Goal: Navigation & Orientation: Find specific page/section

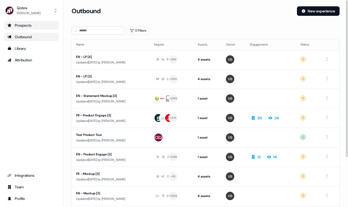
click at [30, 25] on div "Prospects" at bounding box center [31, 25] width 48 height 5
click at [30, 37] on div "Outbound" at bounding box center [31, 36] width 48 height 5
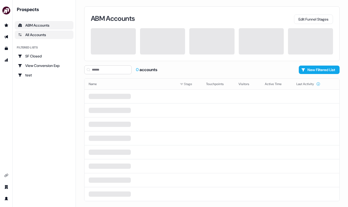
click at [50, 32] on div "All Accounts" at bounding box center [44, 34] width 52 height 5
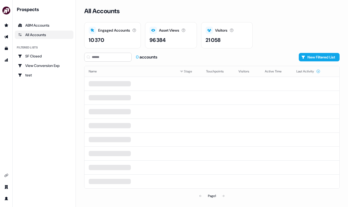
click at [41, 33] on div "All Accounts" at bounding box center [44, 34] width 52 height 5
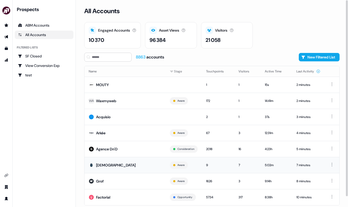
click at [141, 165] on td "[DEMOGRAPHIC_DATA]" at bounding box center [125, 165] width 81 height 16
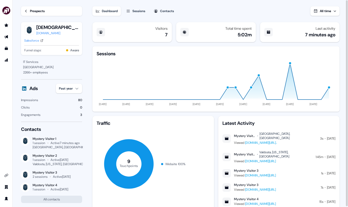
click at [276, 141] on link "www.qobra.co/?utm_term=qobra&utm_campaign=Concurrents+UK&utm_source=adwords&utm…" at bounding box center [261, 143] width 32 height 4
drag, startPoint x: 51, startPoint y: 147, endPoint x: 32, endPoint y: 147, distance: 19.0
click at [33, 147] on div "Wandsworth, UK" at bounding box center [64, 147] width 62 height 4
copy div "Wandsworth"
click at [26, 13] on link "Prospects" at bounding box center [51, 10] width 61 height 9
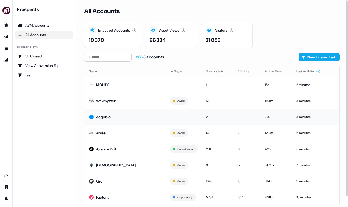
click at [229, 118] on td "2" at bounding box center [218, 117] width 32 height 16
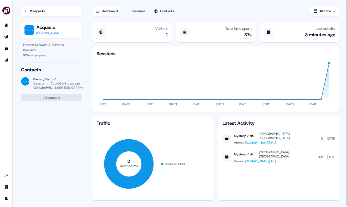
click at [27, 12] on icon at bounding box center [26, 11] width 4 height 4
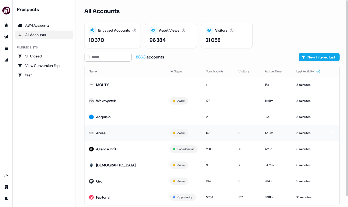
scroll to position [11, 0]
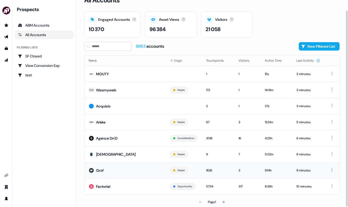
click at [265, 165] on td "9:14h" at bounding box center [277, 170] width 32 height 16
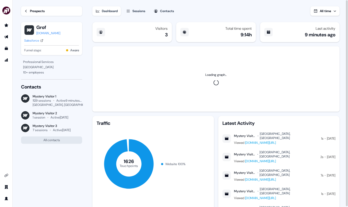
scroll to position [9, 0]
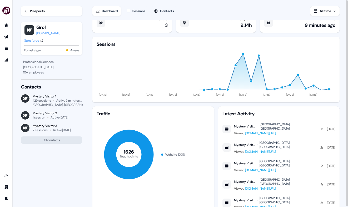
click at [24, 10] on link "Prospects" at bounding box center [51, 10] width 61 height 9
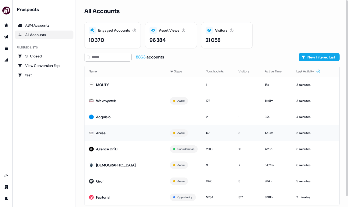
scroll to position [11, 0]
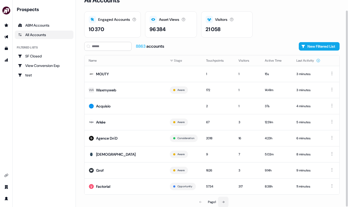
click at [225, 202] on icon at bounding box center [223, 201] width 3 height 3
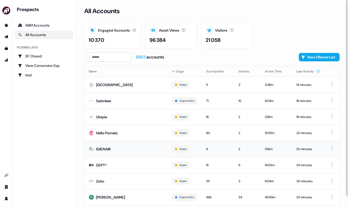
scroll to position [11, 0]
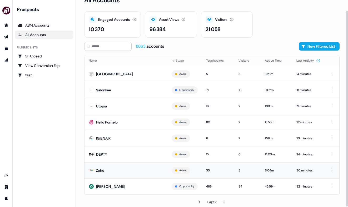
click at [217, 169] on div "35" at bounding box center [218, 170] width 24 height 5
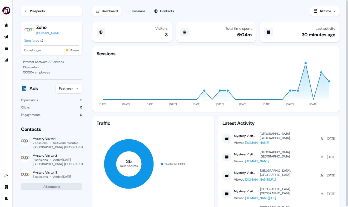
click at [37, 14] on link "Prospects" at bounding box center [51, 10] width 61 height 9
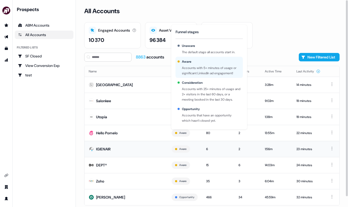
scroll to position [11, 0]
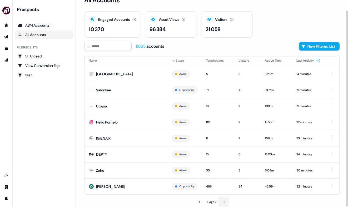
click at [222, 200] on button at bounding box center [223, 202] width 11 height 11
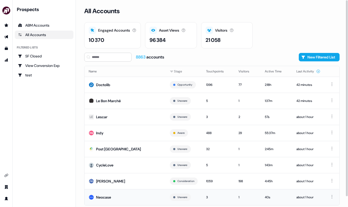
scroll to position [11, 0]
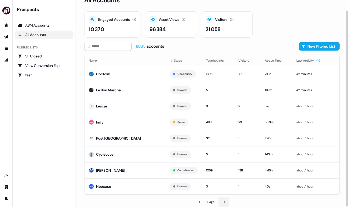
click at [221, 200] on button at bounding box center [223, 202] width 11 height 11
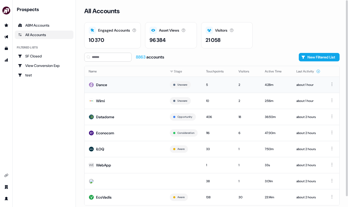
click at [143, 88] on td "Dance" at bounding box center [125, 85] width 81 height 16
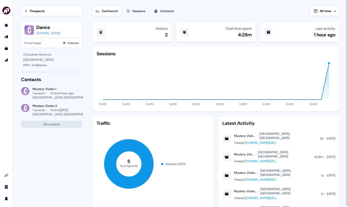
scroll to position [9, 0]
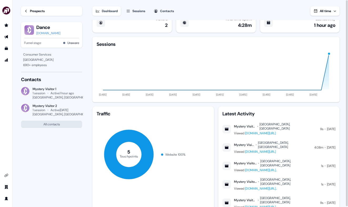
click at [36, 13] on div "Prospects" at bounding box center [37, 10] width 15 height 5
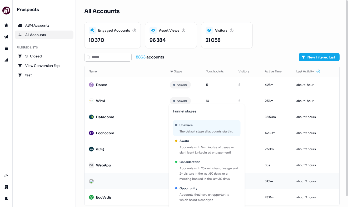
scroll to position [11, 0]
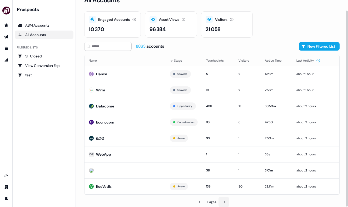
click at [225, 200] on button at bounding box center [223, 202] width 11 height 11
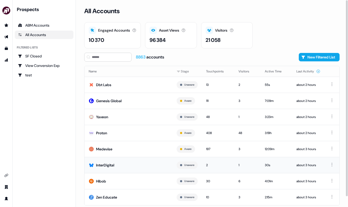
scroll to position [11, 0]
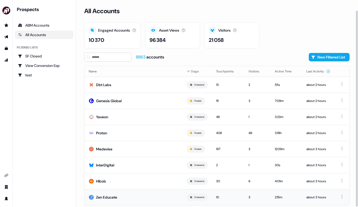
scroll to position [11, 0]
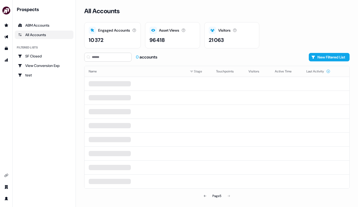
click at [59, 37] on div "All Accounts" at bounding box center [44, 34] width 52 height 5
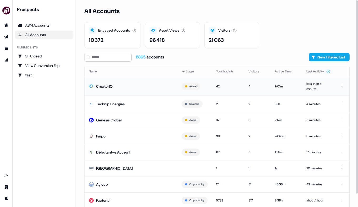
click at [146, 90] on td "CreatorIQ" at bounding box center [131, 86] width 93 height 19
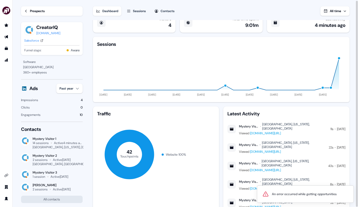
scroll to position [1, 0]
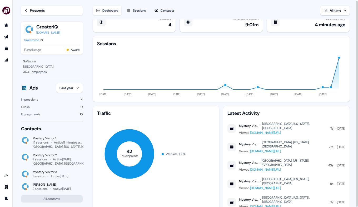
click at [28, 10] on link "Prospects" at bounding box center [52, 10] width 62 height 9
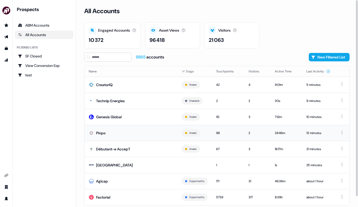
click at [132, 129] on td "Pinpo" at bounding box center [131, 133] width 93 height 16
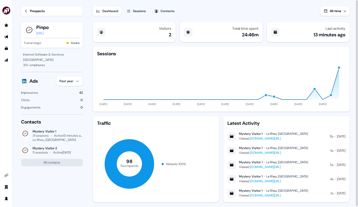
click at [36, 8] on div "Prospects" at bounding box center [37, 10] width 15 height 5
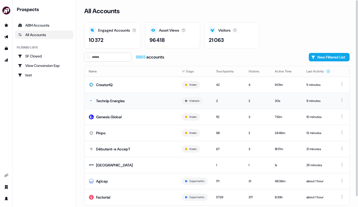
click at [153, 100] on td "Technip Energies" at bounding box center [131, 101] width 93 height 16
